Goal: Register for event/course

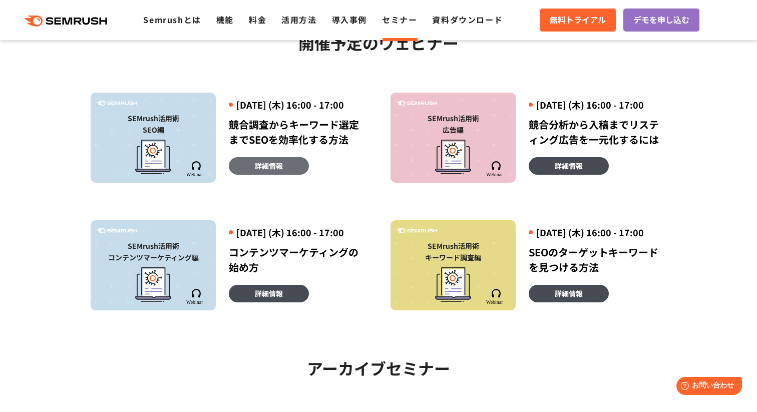
scroll to position [268, 0]
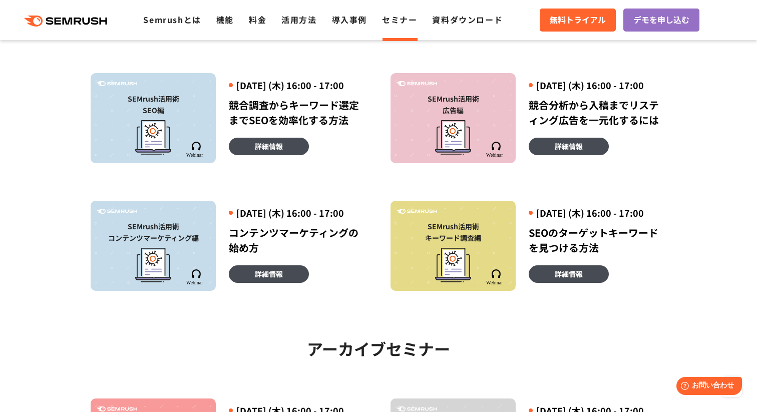
click at [194, 138] on div at bounding box center [153, 135] width 115 height 39
click at [262, 152] on span "詳細情報" at bounding box center [269, 146] width 28 height 11
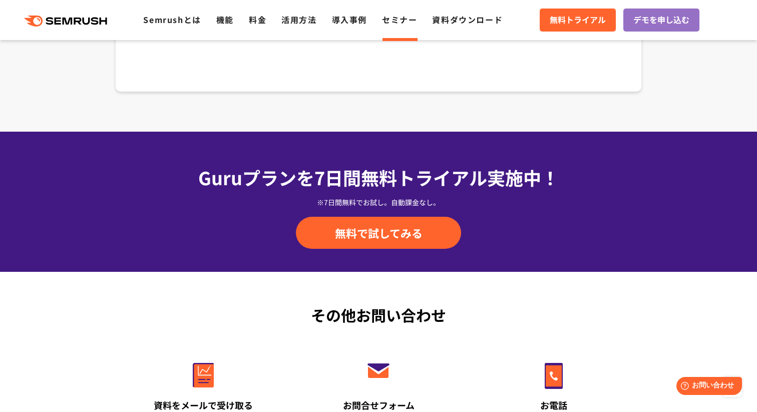
scroll to position [1730, 0]
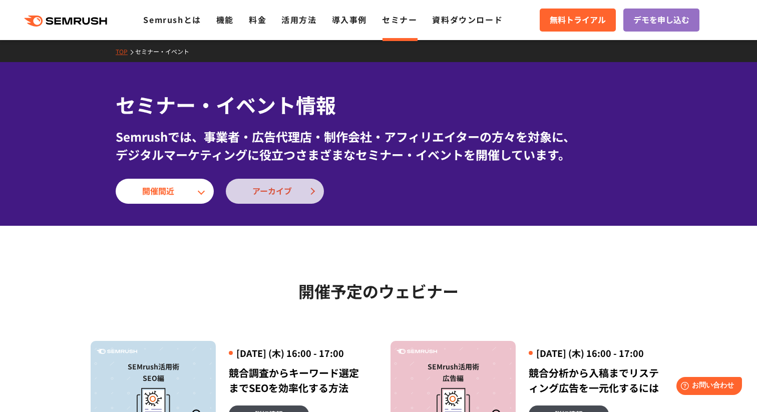
click at [261, 191] on span "アーカイブ" at bounding box center [274, 191] width 45 height 13
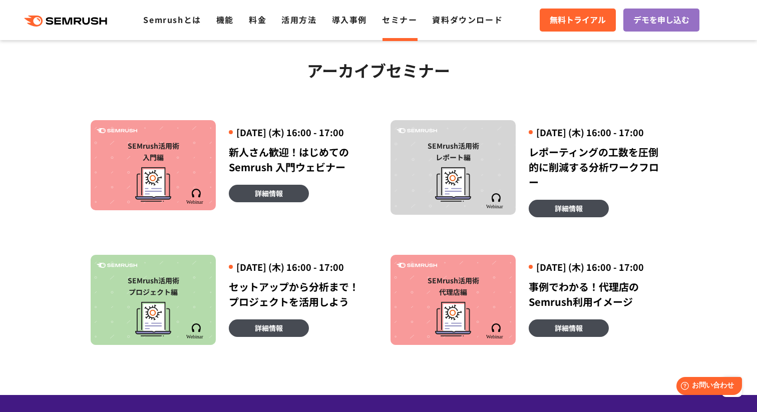
scroll to position [549, 0]
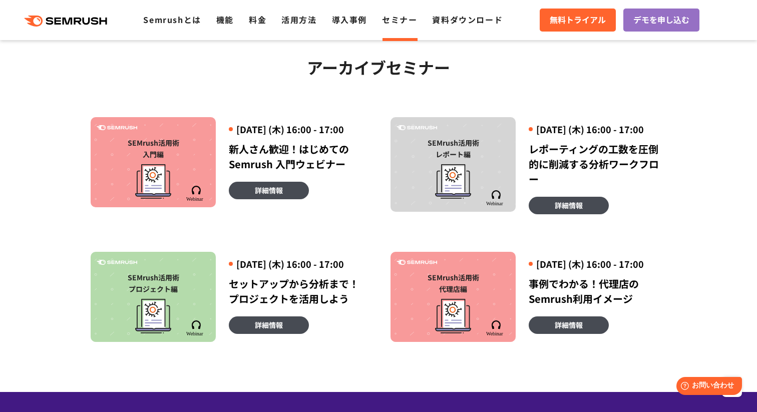
click at [262, 136] on div "[DATE] (木) 16:00 - 17:00" at bounding box center [298, 129] width 138 height 13
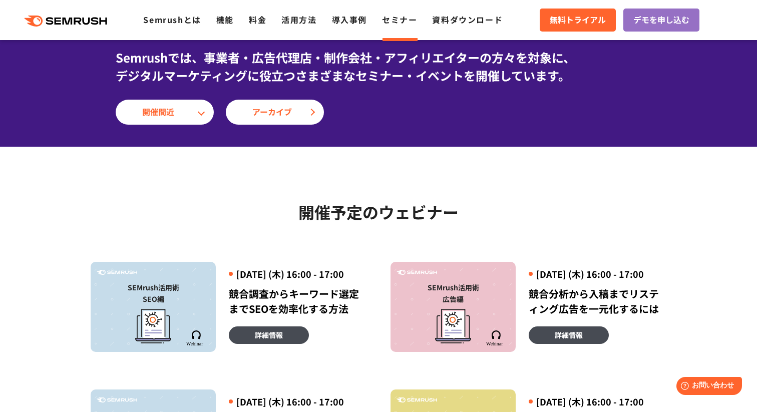
scroll to position [85, 0]
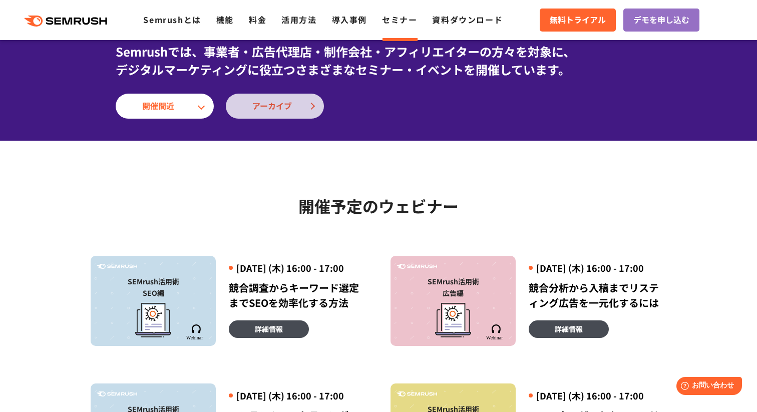
click at [293, 102] on span "アーカイブ" at bounding box center [274, 106] width 45 height 13
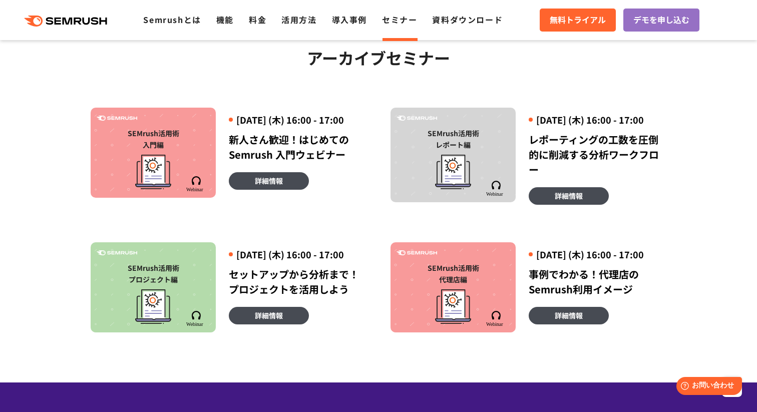
scroll to position [567, 0]
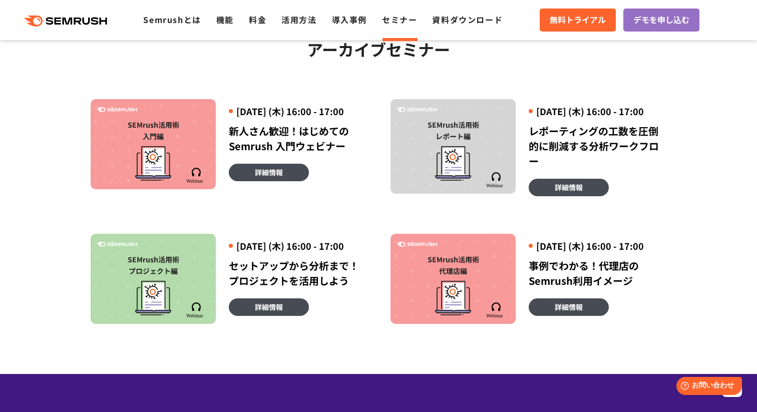
click at [188, 183] on img at bounding box center [196, 176] width 21 height 16
click at [265, 178] on span "詳細情報" at bounding box center [269, 172] width 28 height 11
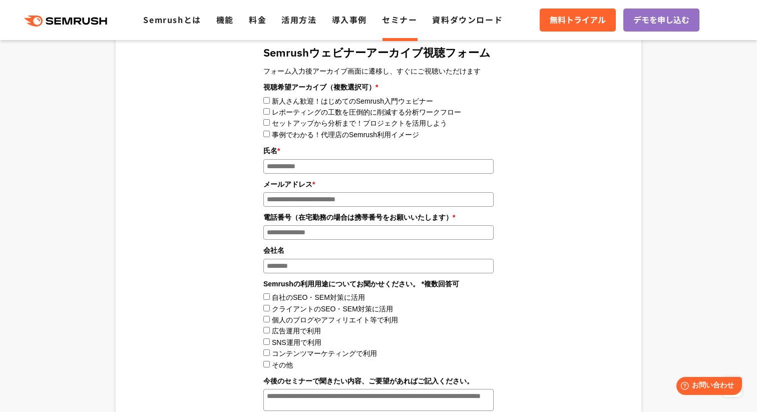
scroll to position [1030, 0]
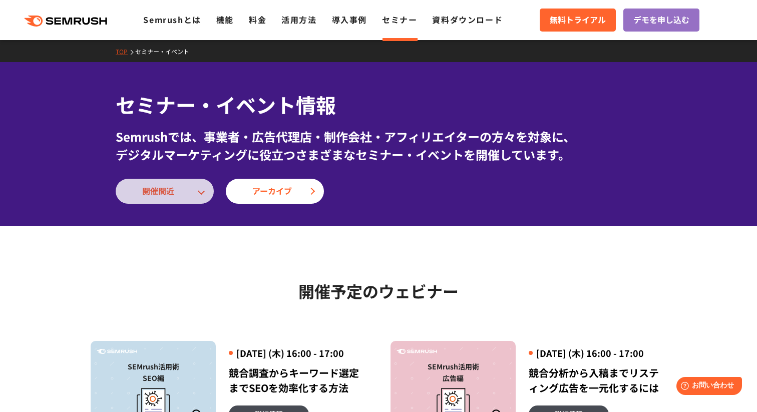
click at [179, 179] on link "開催間近" at bounding box center [165, 191] width 98 height 25
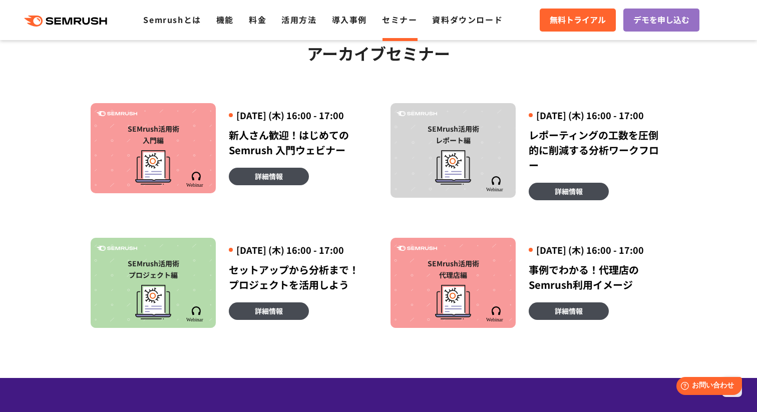
scroll to position [566, 0]
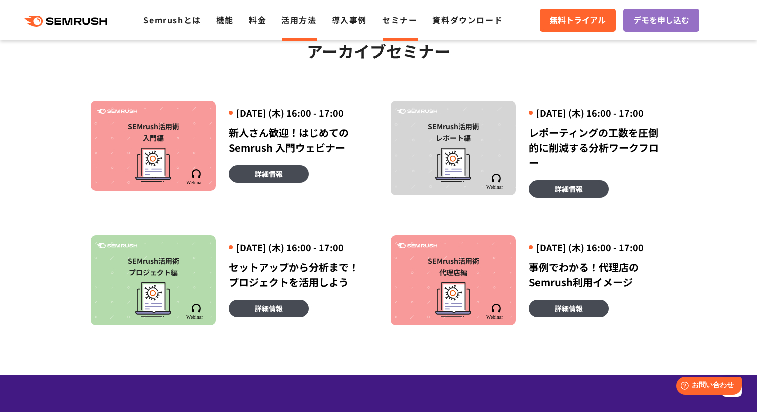
click at [292, 26] on li "活用方法" at bounding box center [298, 20] width 35 height 13
click at [354, 19] on link "導入事例" at bounding box center [349, 20] width 35 height 12
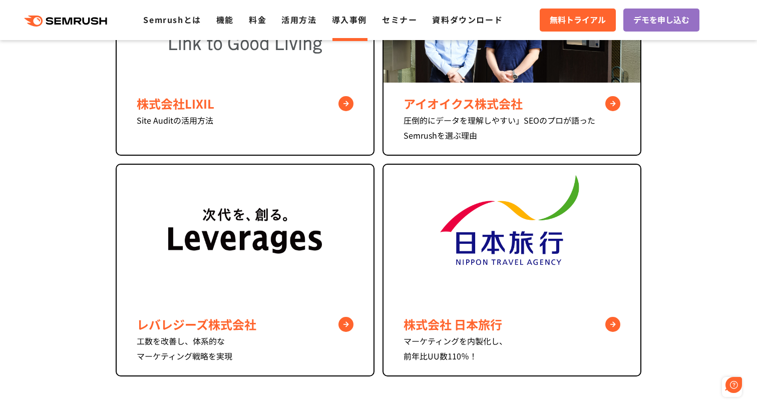
scroll to position [643, 0]
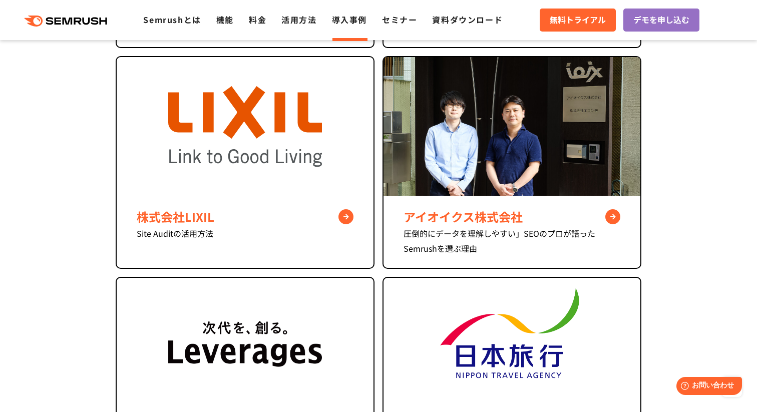
click at [302, 32] on div ".cls {fill: #FF642D;} .cls {fill: #FF642D;} Semrushとは 機能 料金 活用方法 導入事例 セミナー 資料ダウ…" at bounding box center [378, 20] width 757 height 30
click at [297, 15] on link "活用方法" at bounding box center [298, 20] width 35 height 12
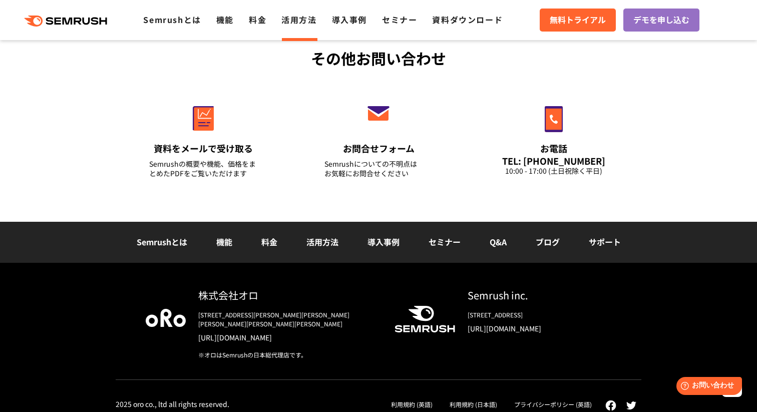
scroll to position [1403, 0]
